Goal: Ask a question

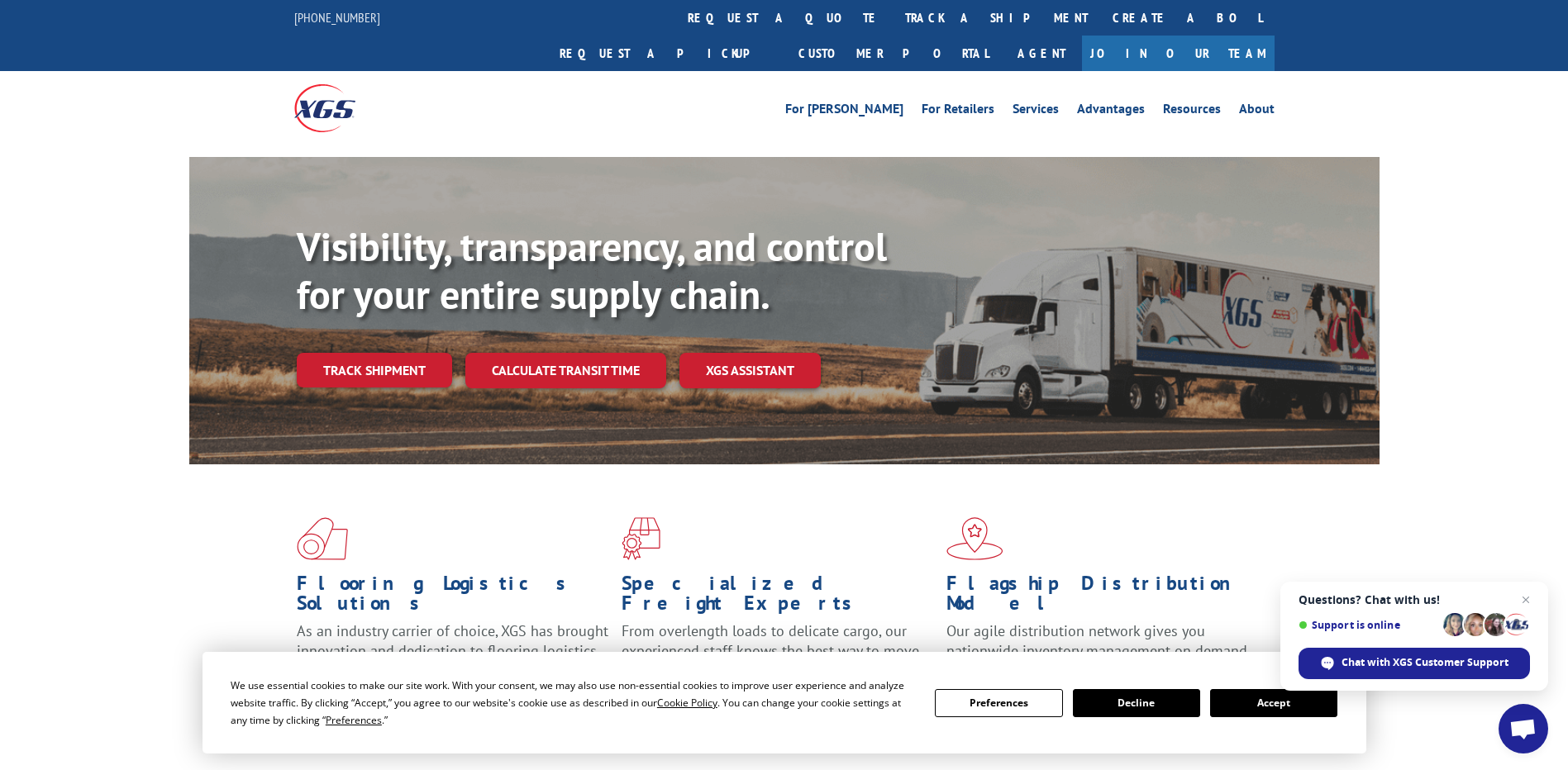
click at [1534, 729] on span "Open chat" at bounding box center [1523, 730] width 27 height 24
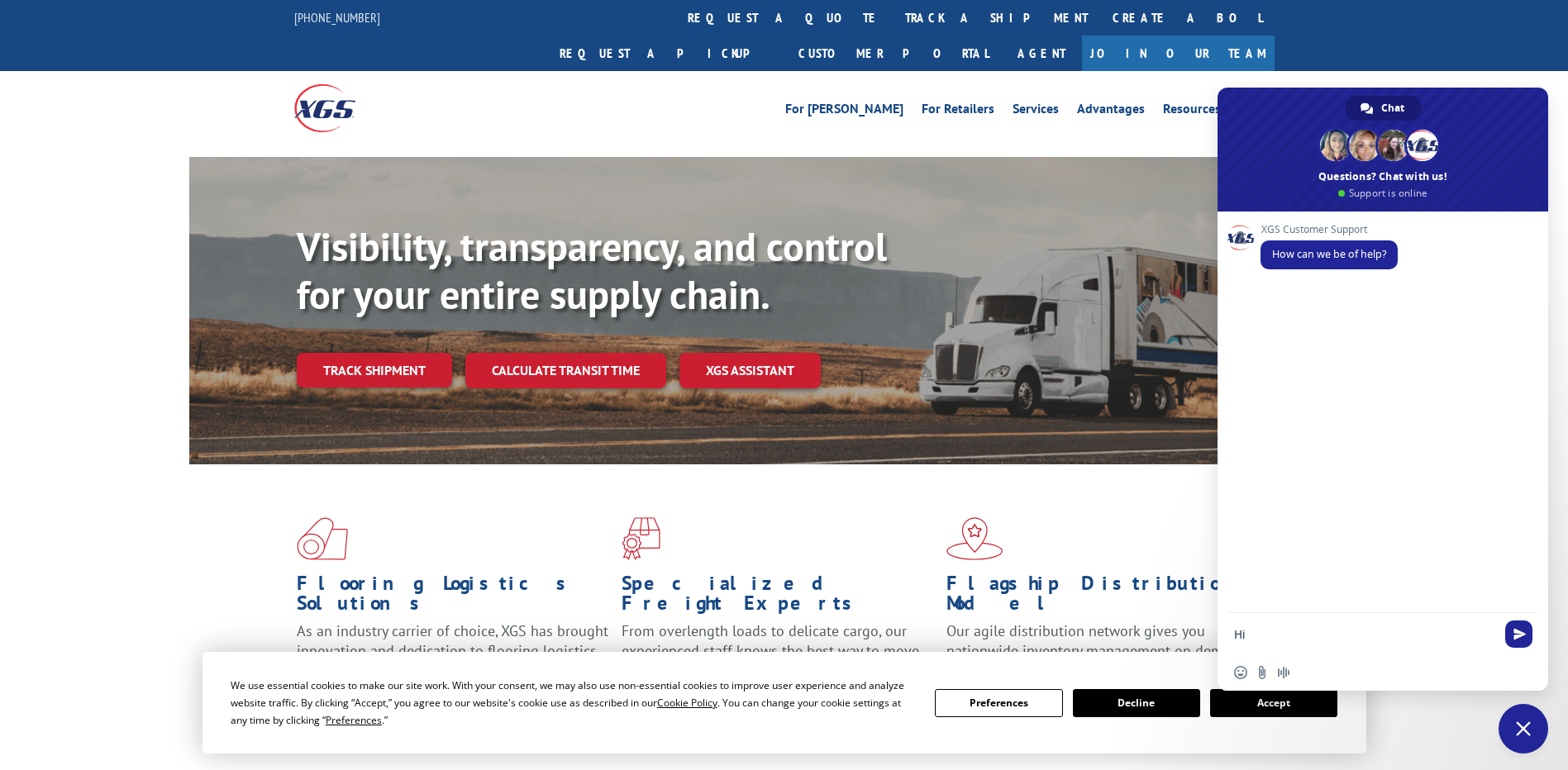
type textarea "Hii"
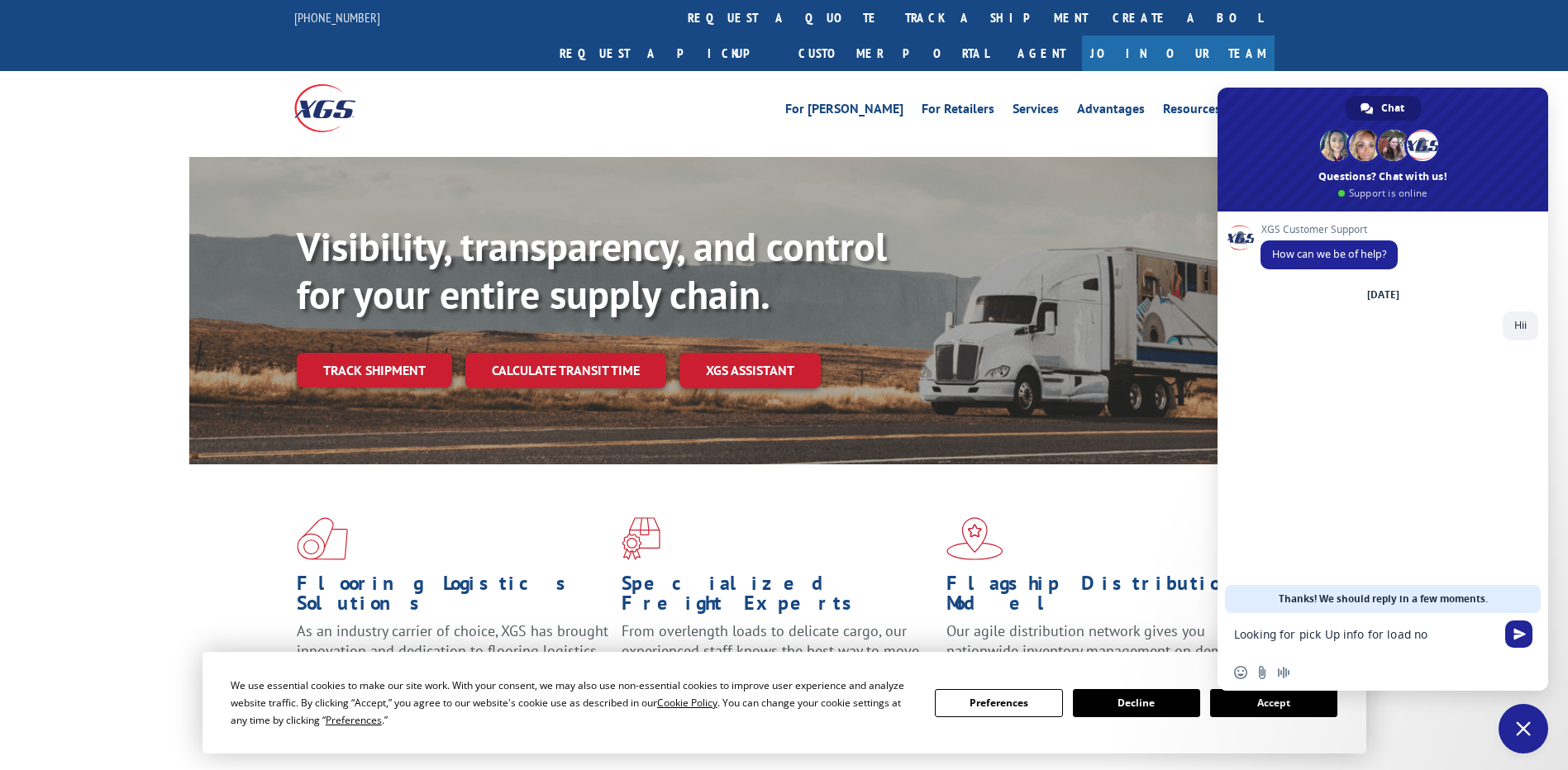
click at [1478, 633] on textarea "Looking for pick Up info for load no" at bounding box center [1364, 634] width 261 height 15
click at [1453, 637] on textarea "Looking for pick Up info for load no" at bounding box center [1364, 634] width 261 height 15
paste textarea "530386482"
click at [1425, 628] on textarea "Looking for pick Up info for load no530386482" at bounding box center [1364, 639] width 261 height 30
type textarea "Looking for pick Up info for load no 530386482"
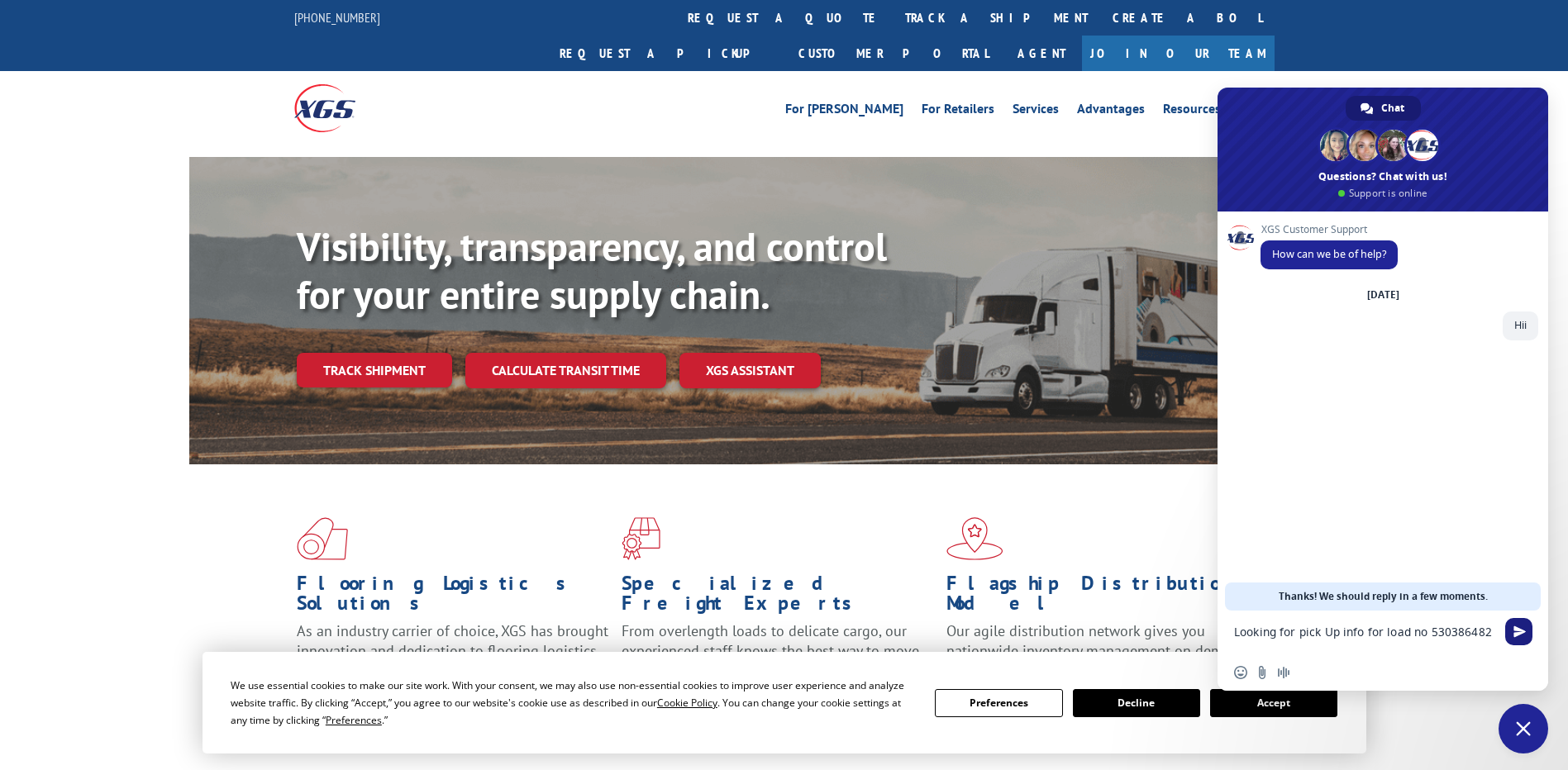
click at [1518, 630] on span "Send" at bounding box center [1519, 631] width 12 height 12
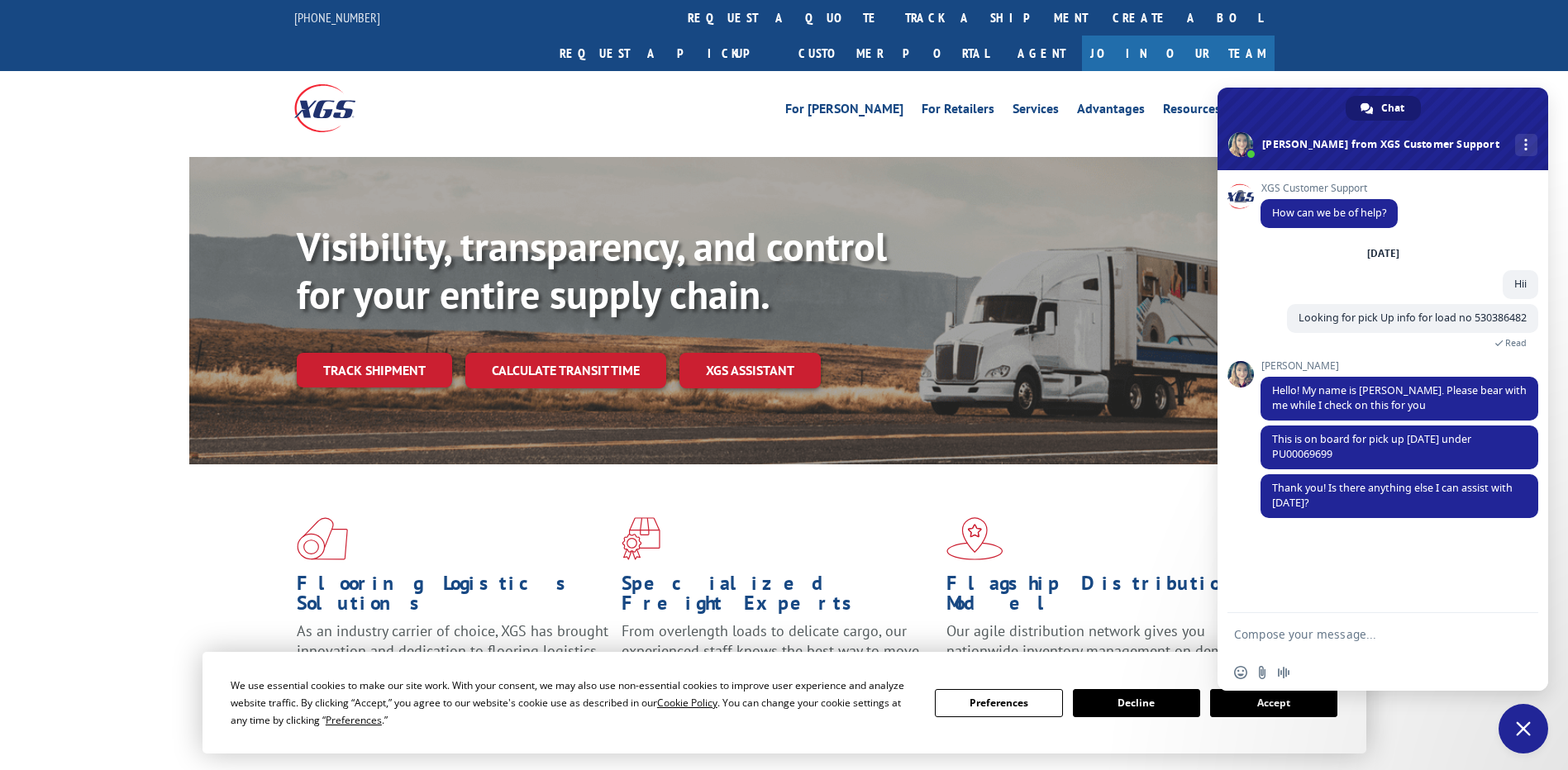
click at [1363, 644] on form at bounding box center [1364, 635] width 261 height 44
click at [1363, 633] on textarea "Compose your message..." at bounding box center [1364, 634] width 261 height 15
type textarea "can you please help me what happen [DATE]"
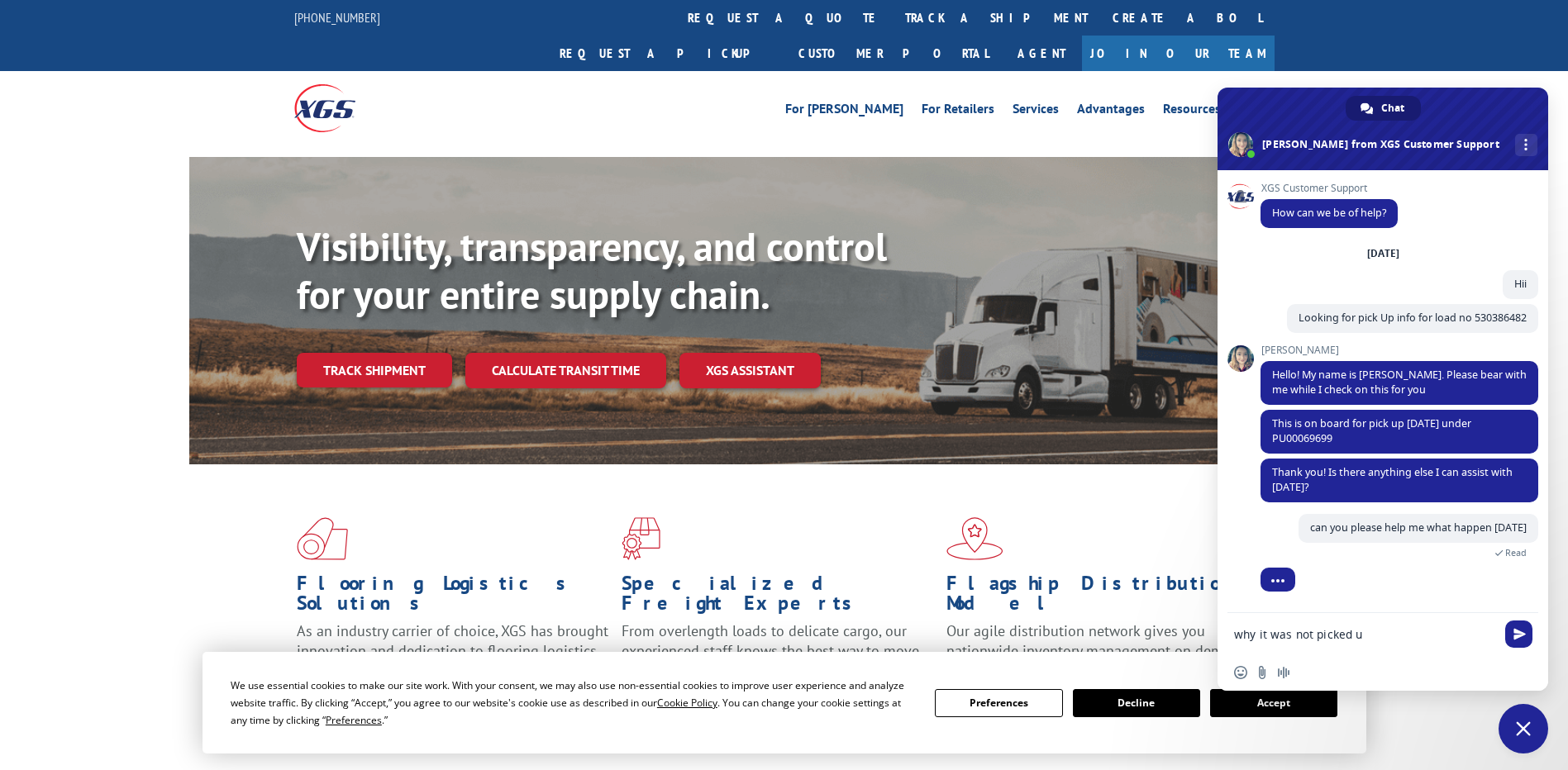
type textarea "why it was not picked up"
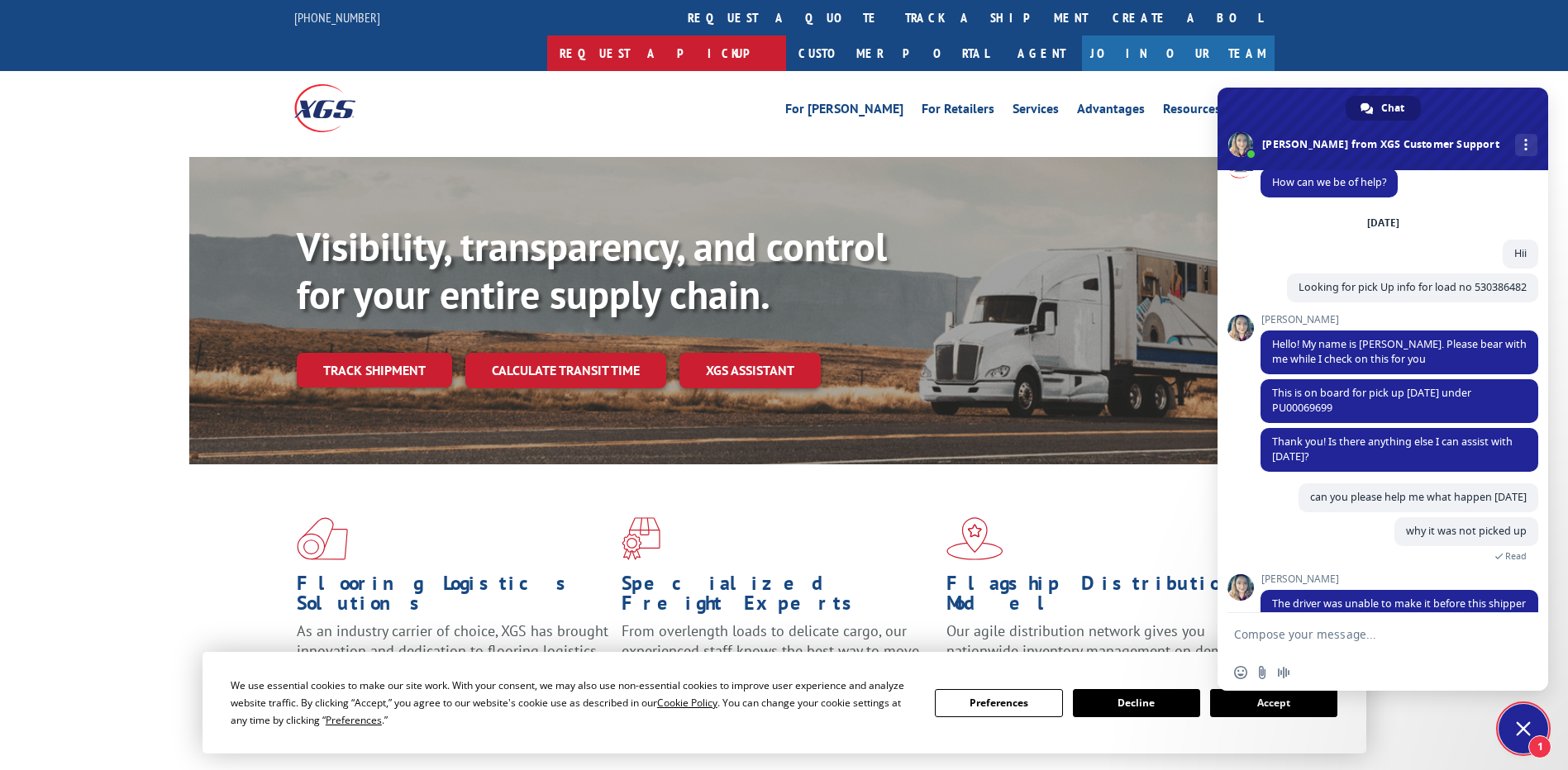
scroll to position [71, 0]
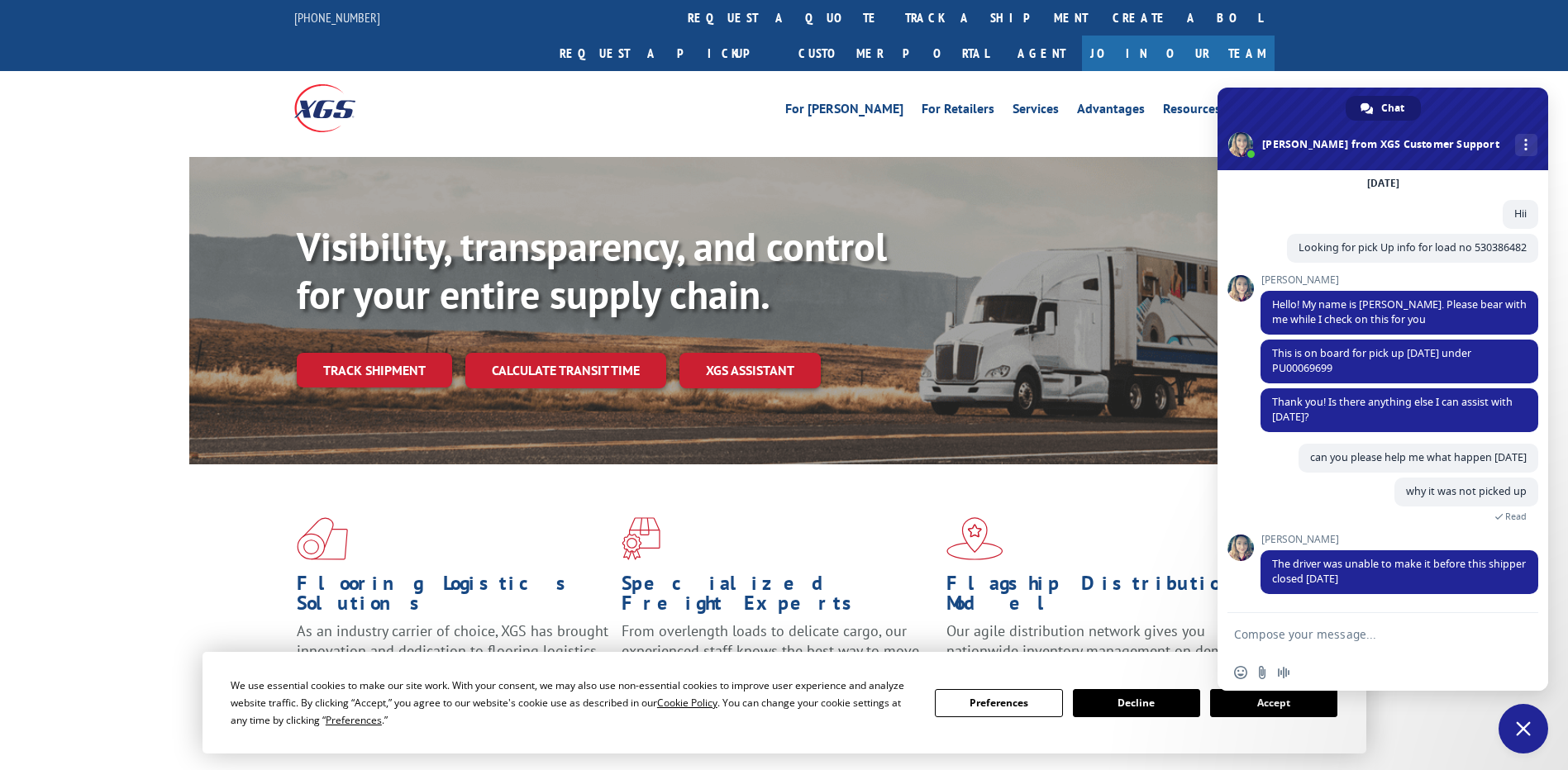
click at [1339, 642] on form at bounding box center [1364, 635] width 261 height 44
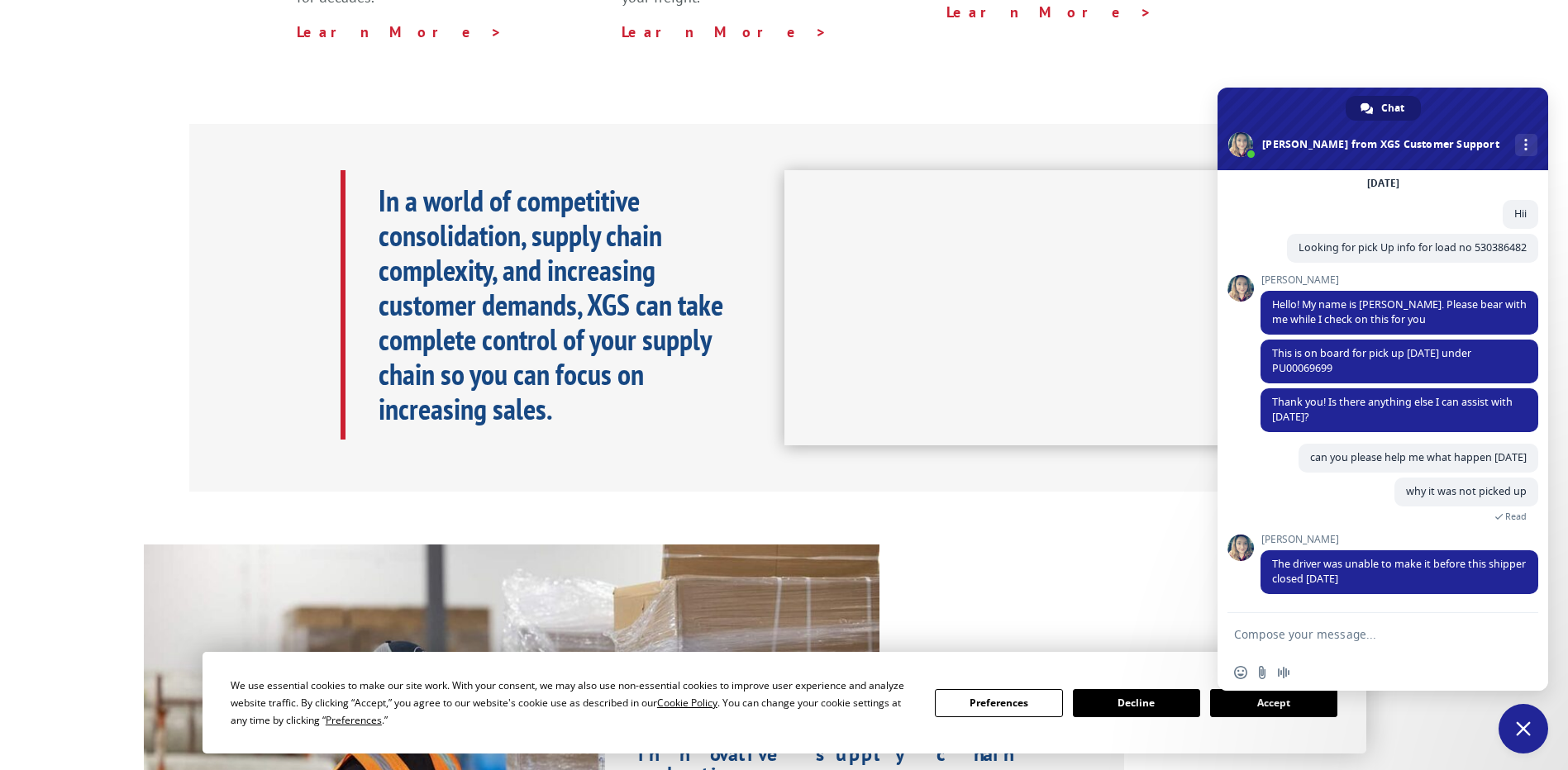
scroll to position [1346, 0]
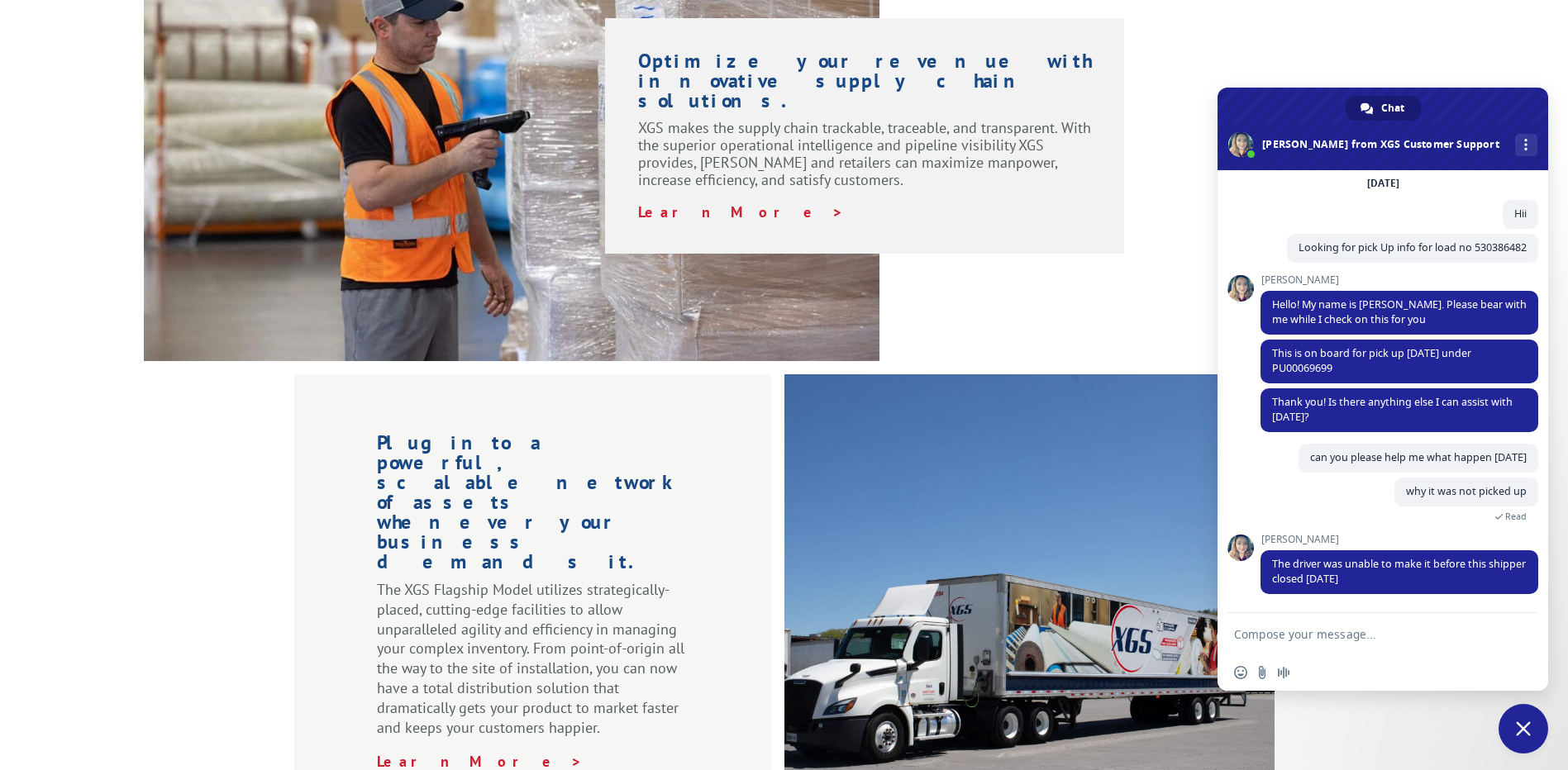
click at [1335, 630] on textarea "Compose your message..." at bounding box center [1364, 634] width 261 height 15
type textarea "Ok Thank You"
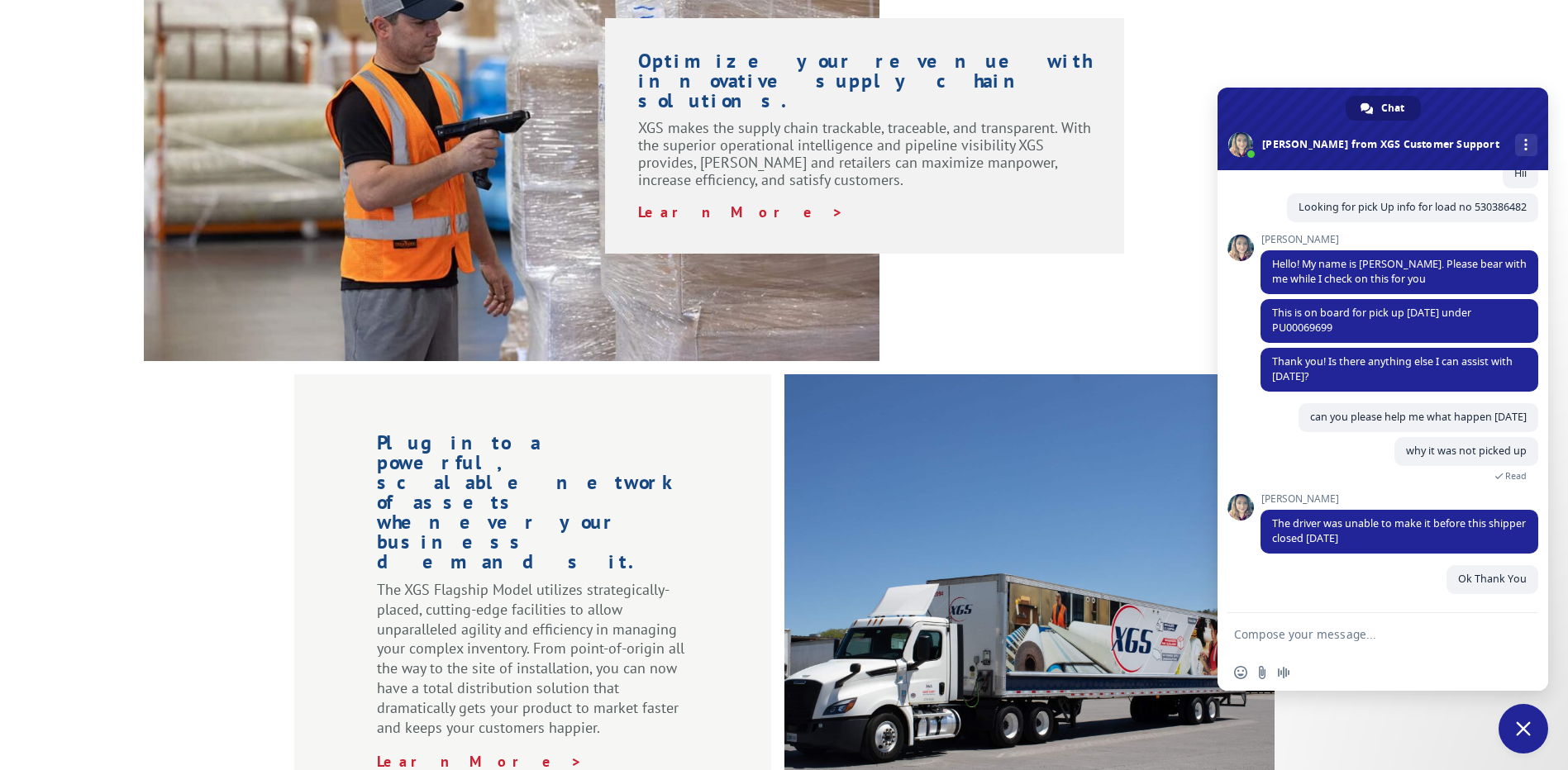
scroll to position [111, 0]
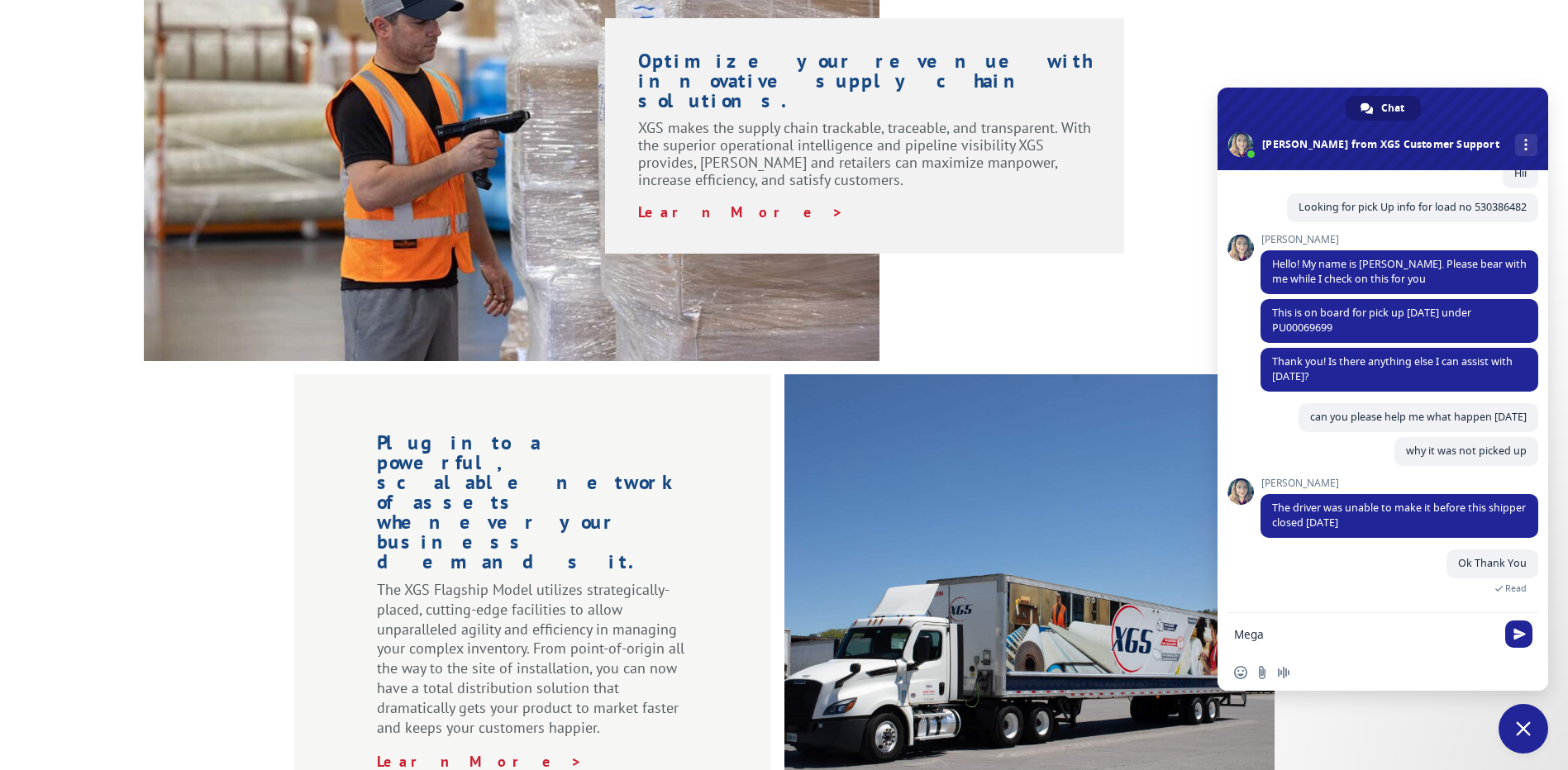
type textarea "[PERSON_NAME]"
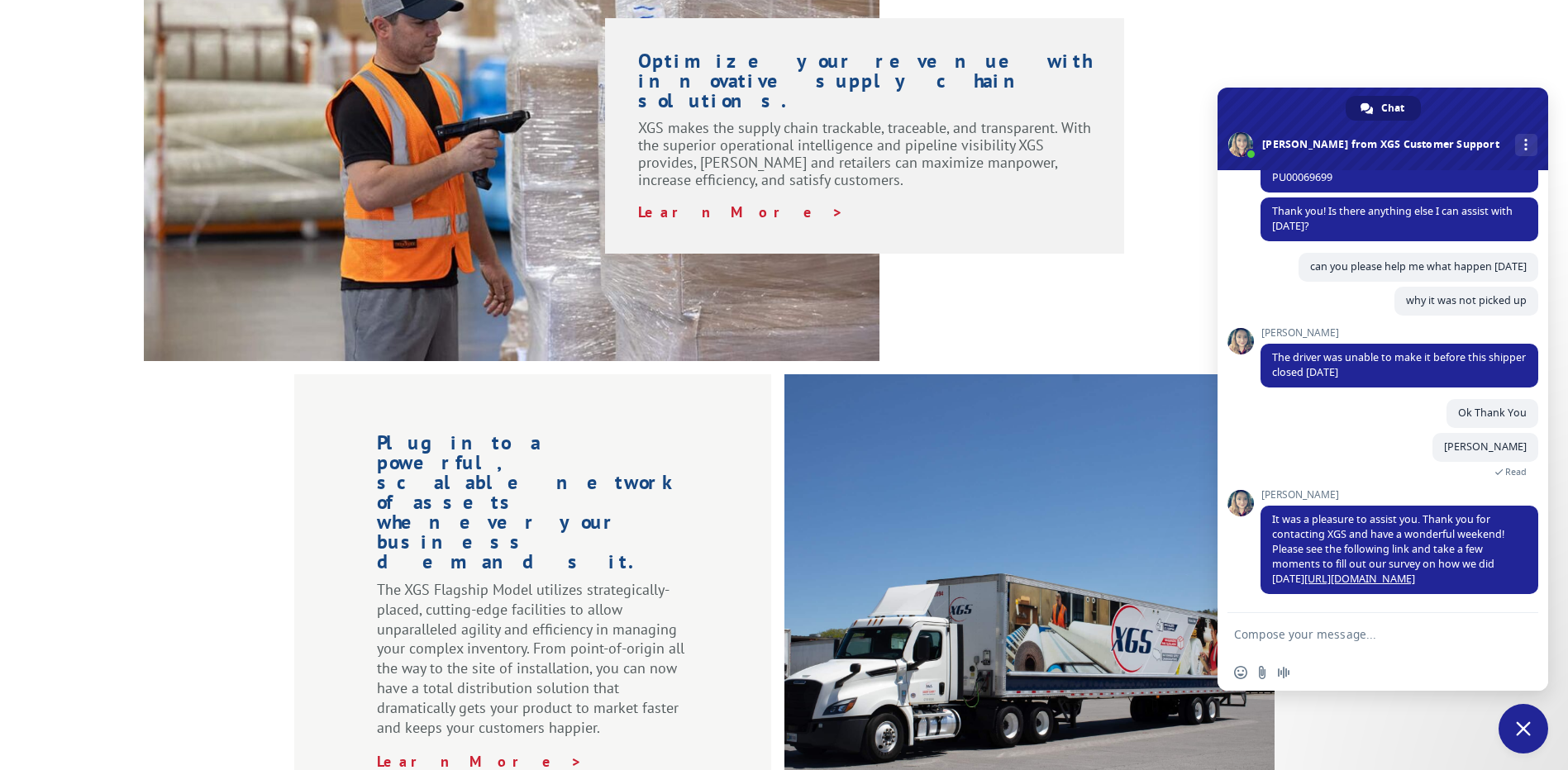
scroll to position [179, 0]
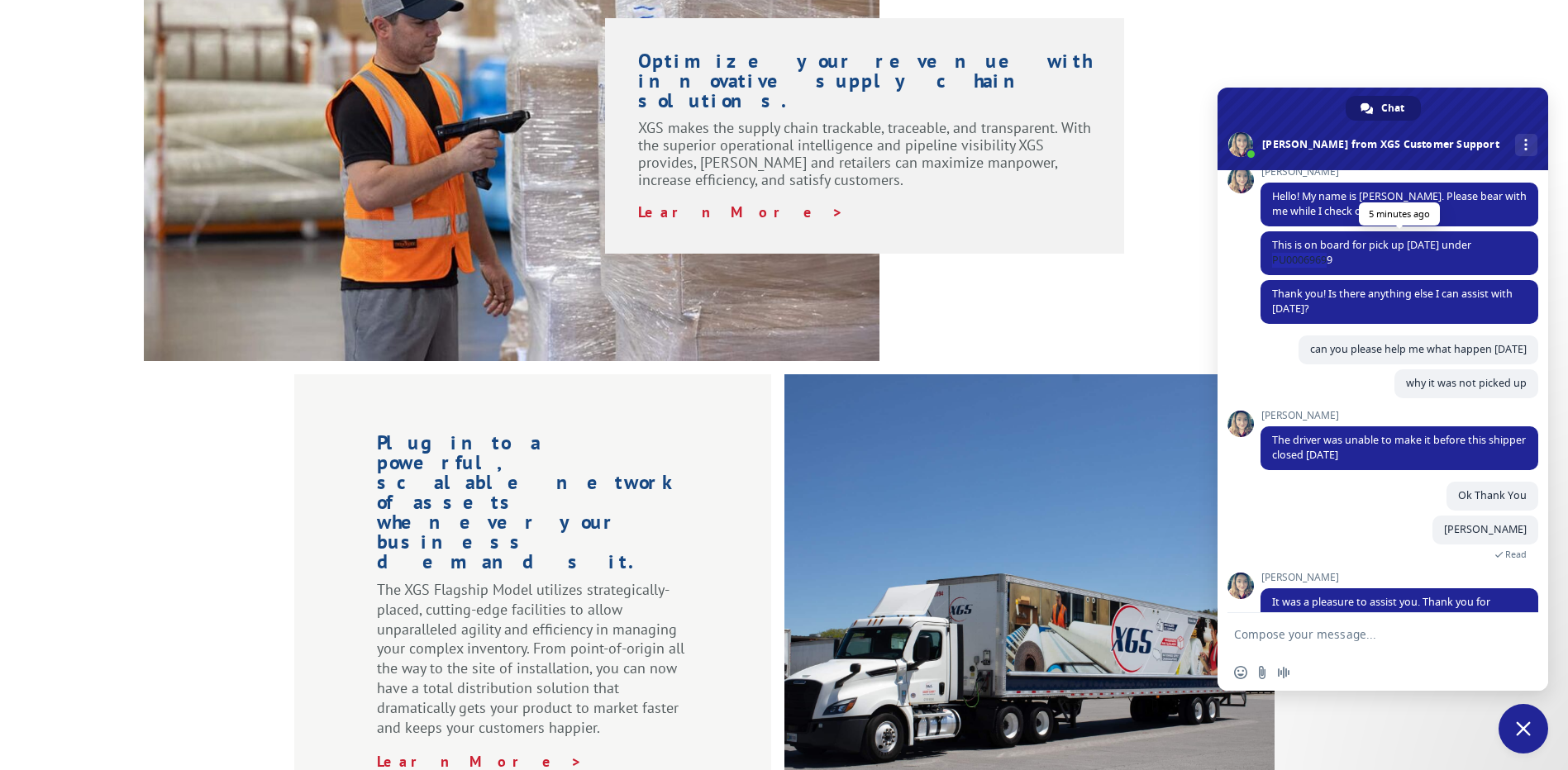
drag, startPoint x: 1270, startPoint y: 260, endPoint x: 1336, endPoint y: 263, distance: 66.1
click at [1336, 263] on span "This is on board for pick up [DATE] under PU00069699" at bounding box center [1399, 253] width 277 height 44
copy span "PU00069699"
